Goal: Obtain resource: Obtain resource

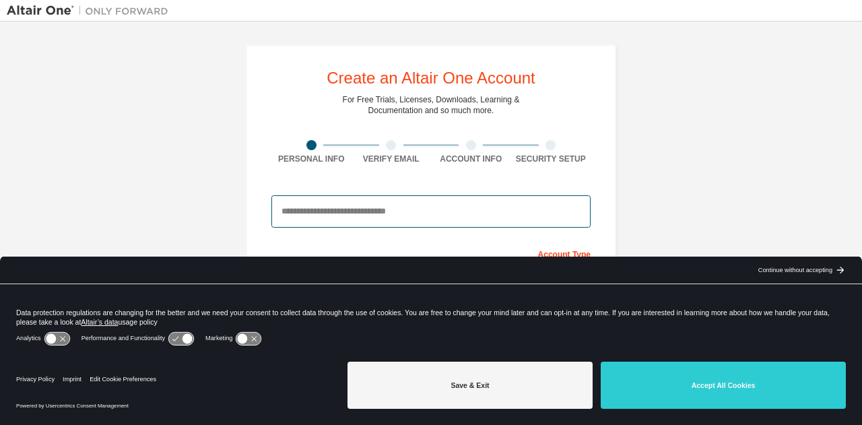
click at [426, 213] on input "email" at bounding box center [430, 211] width 319 height 32
type input "**********"
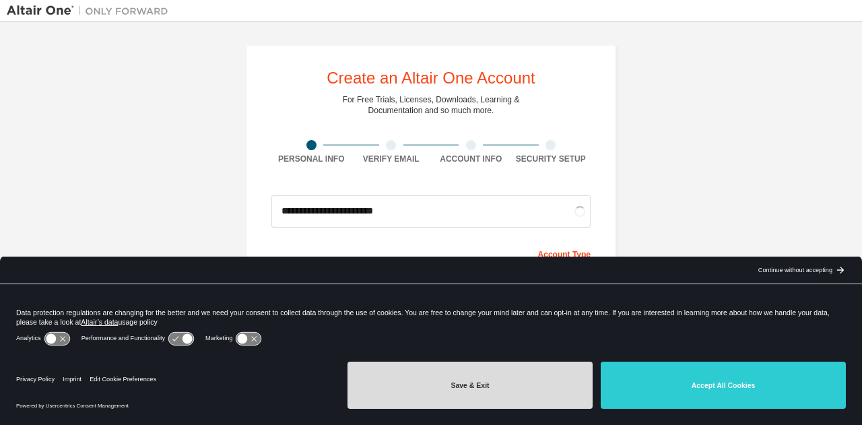
click at [500, 379] on button "Save & Exit" at bounding box center [469, 385] width 245 height 47
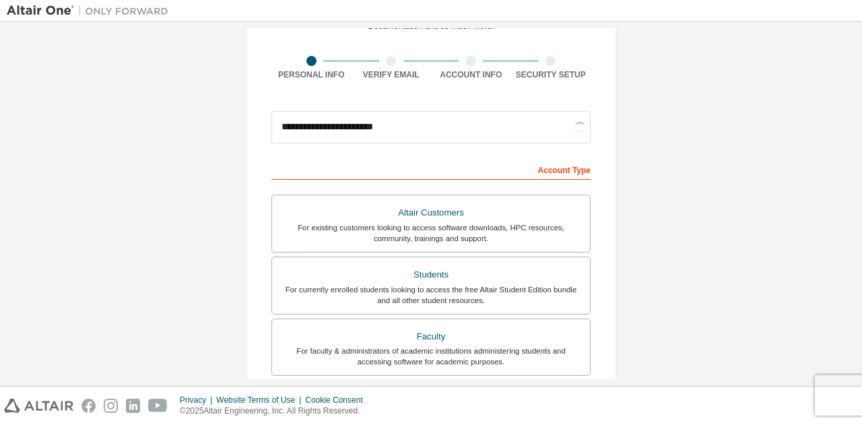
scroll to position [86, 0]
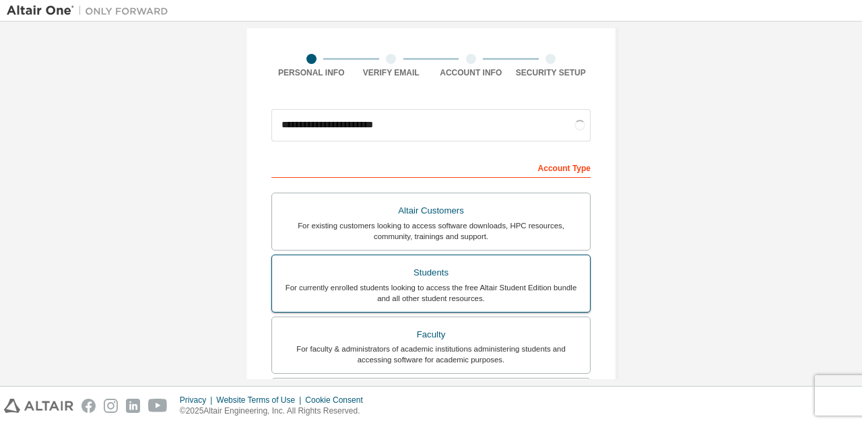
click at [512, 291] on div "For currently enrolled students looking to access the free Altair Student Editi…" at bounding box center [431, 293] width 302 height 22
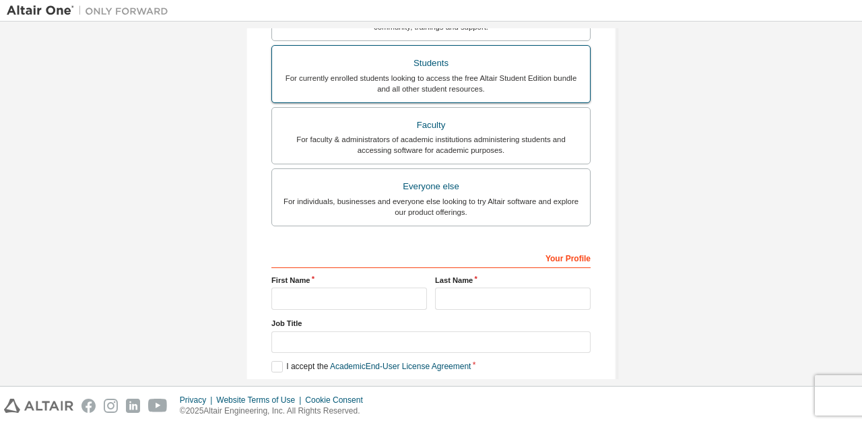
scroll to position [296, 0]
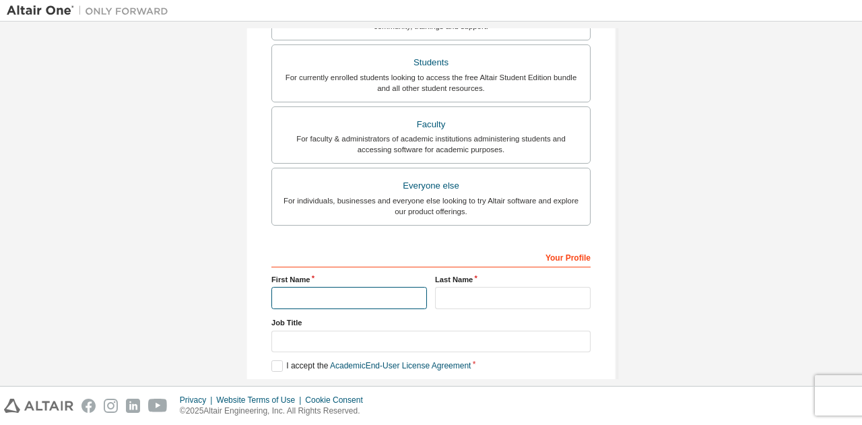
click at [392, 298] on input "text" at bounding box center [349, 298] width 156 height 22
type input "*********"
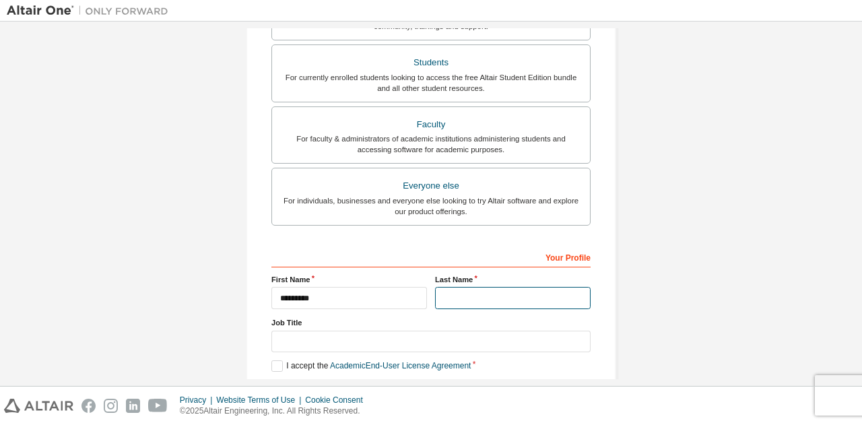
click at [472, 303] on input "text" at bounding box center [513, 298] width 156 height 22
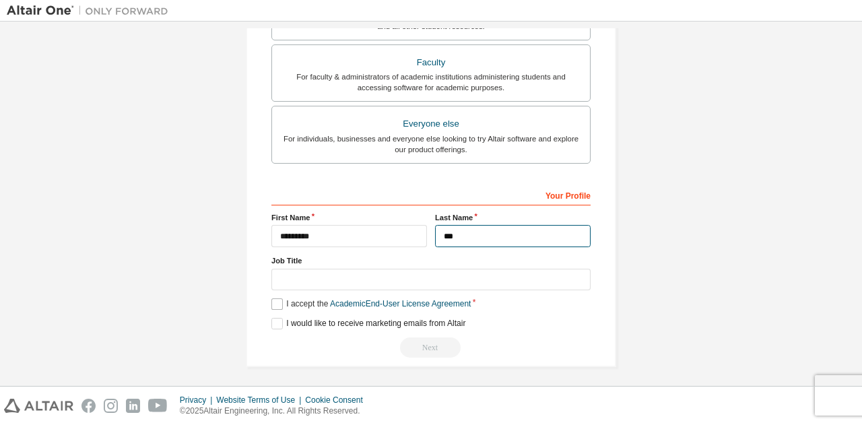
type input "***"
click at [273, 301] on label "I accept the Academic End-User License Agreement" at bounding box center [370, 303] width 199 height 11
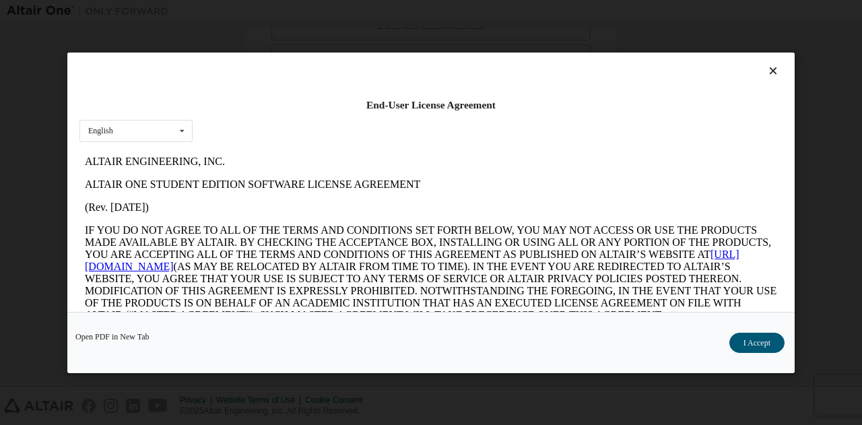
scroll to position [0, 0]
click at [740, 335] on button "I Accept" at bounding box center [756, 342] width 55 height 20
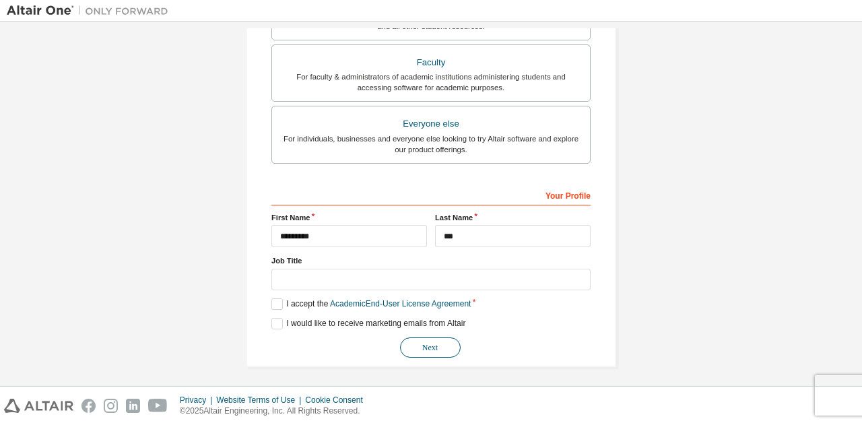
click at [431, 340] on button "Next" at bounding box center [430, 347] width 61 height 20
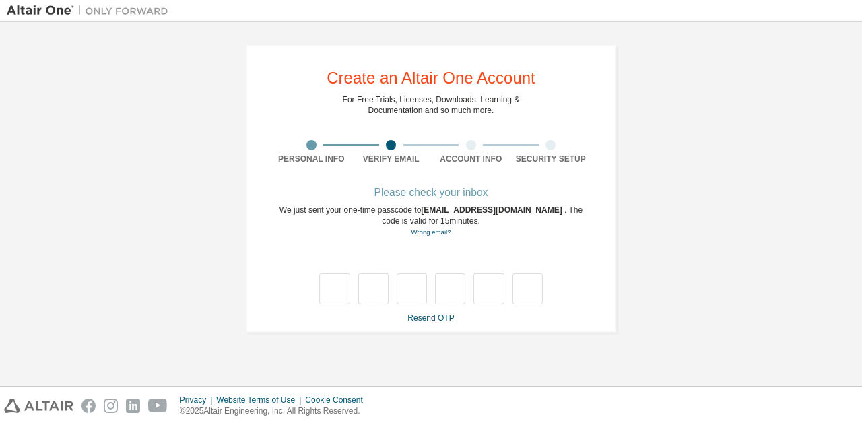
type input "*"
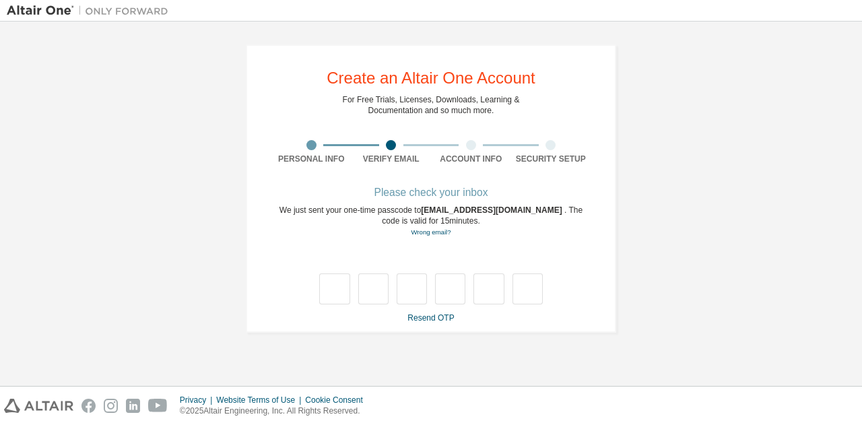
type input "*"
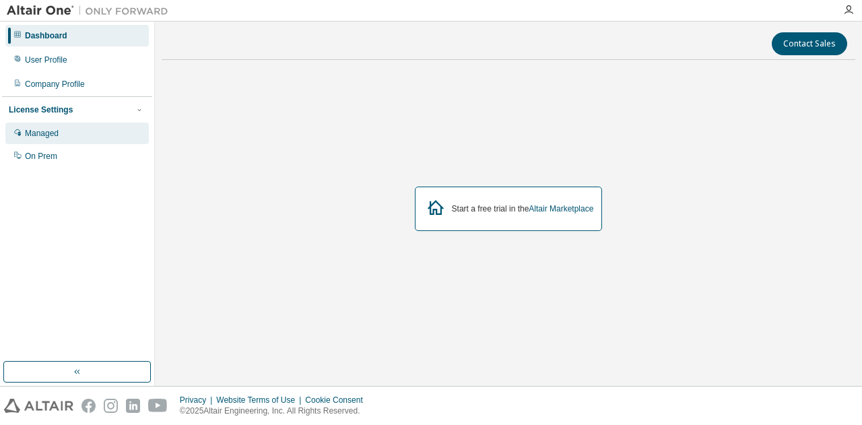
click at [51, 139] on div "Managed" at bounding box center [76, 134] width 143 height 22
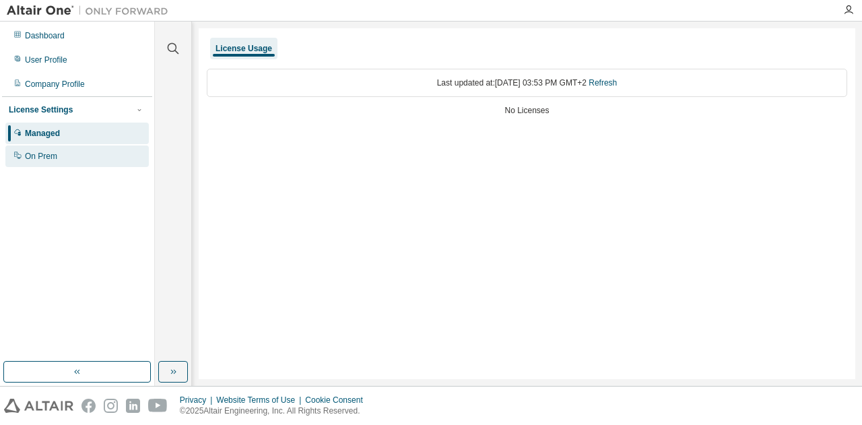
click at [56, 158] on div "On Prem" at bounding box center [41, 156] width 32 height 11
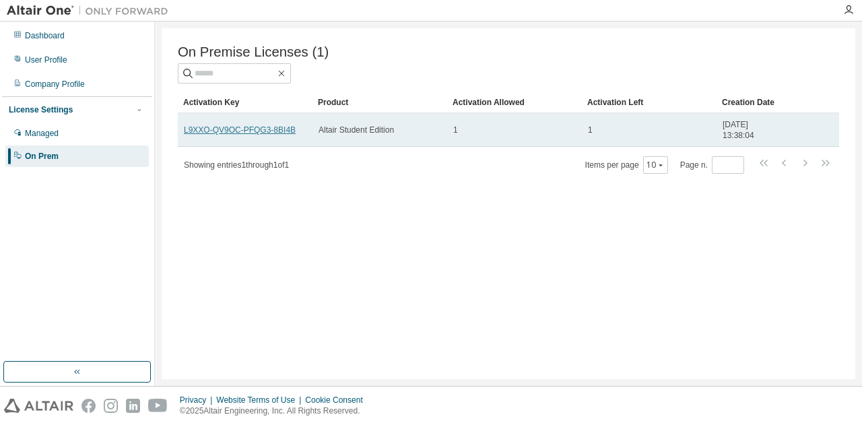
drag, startPoint x: 257, startPoint y: 131, endPoint x: 215, endPoint y: 133, distance: 41.1
click at [215, 133] on link "L9XXO-QV9OC-PFQG3-8BI4B" at bounding box center [240, 129] width 112 height 9
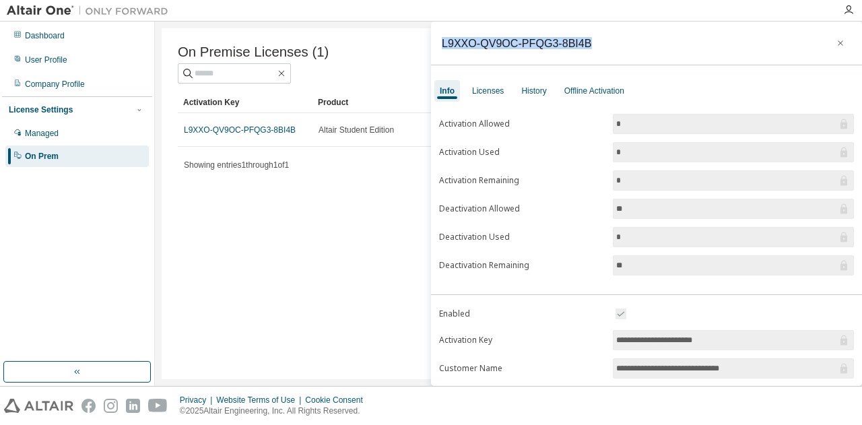
drag, startPoint x: 605, startPoint y: 39, endPoint x: 435, endPoint y: 44, distance: 169.8
click at [435, 44] on div "L9XXO-QV9OC-PFQG3-8BI4B" at bounding box center [646, 44] width 431 height 44
copy div "L9XXO-QV9OC-PFQG3-8BI4B"
click at [506, 42] on div "L9XXO-QV9OC-PFQG3-8BI4B" at bounding box center [517, 43] width 150 height 11
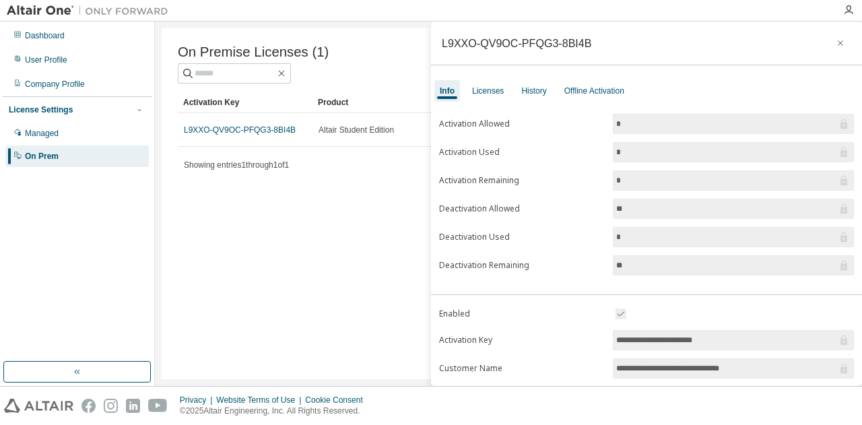
click at [506, 42] on div "L9XXO-QV9OC-PFQG3-8BI4B" at bounding box center [517, 43] width 150 height 11
click at [584, 42] on div "L9XXO-QV9OC-PFQG3-8BI4B" at bounding box center [646, 44] width 431 height 44
drag, startPoint x: 558, startPoint y: 42, endPoint x: 446, endPoint y: 42, distance: 112.5
click at [446, 42] on div "L9XXO-QV9OC-PFQG3-8BI4B" at bounding box center [646, 44] width 431 height 44
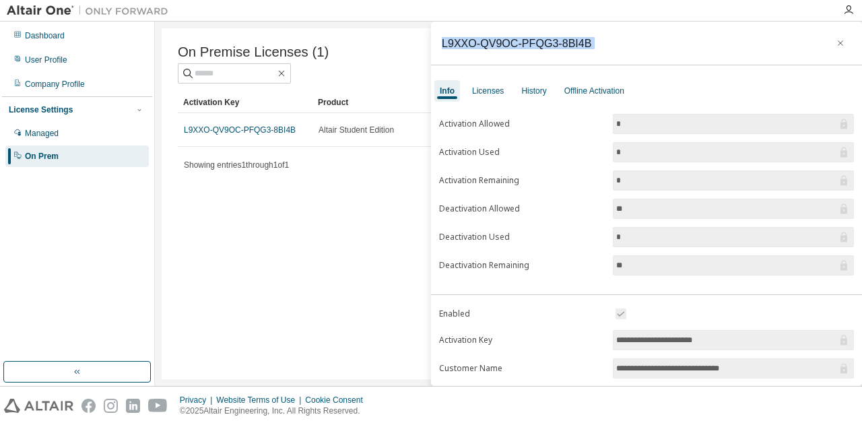
copy div "L9XXO-QV9OC-PFQG3-8BI4B"
